Goal: Information Seeking & Learning: Check status

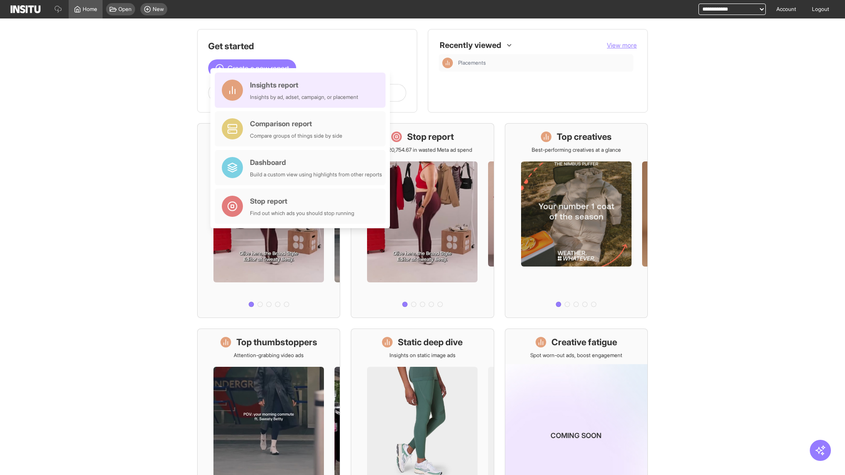
click at [302, 90] on div "Insights report Insights by ad, adset, campaign, or placement" at bounding box center [304, 90] width 108 height 21
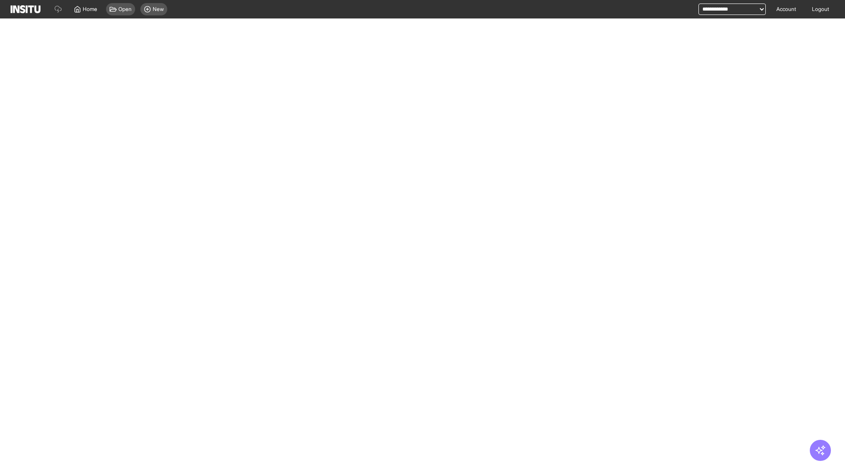
select select "**"
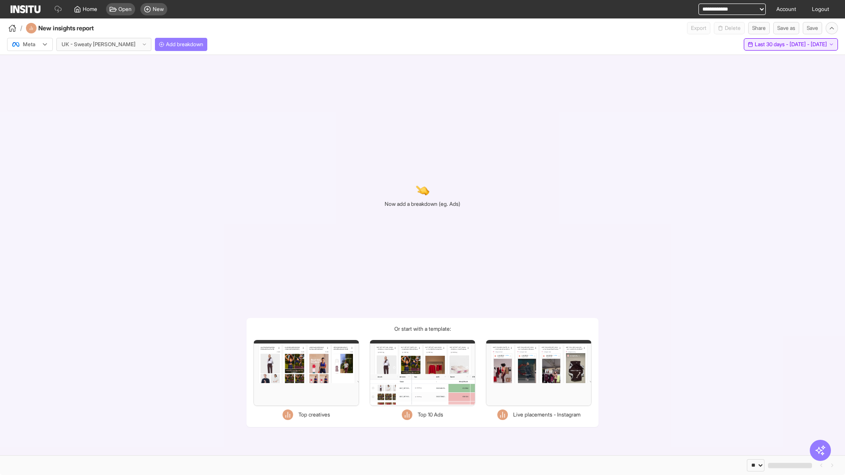
click at [771, 44] on span "Last 30 days - [DATE] - [DATE]" at bounding box center [790, 44] width 72 height 7
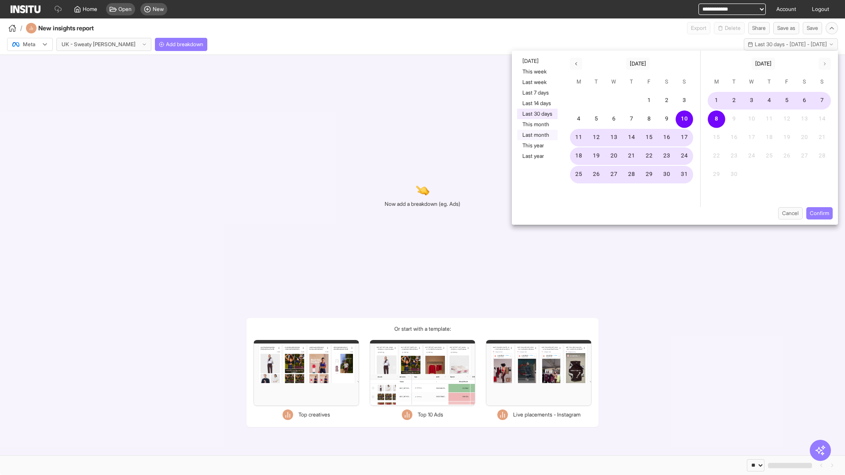
click at [536, 135] on button "Last month" at bounding box center [537, 135] width 40 height 11
